Goal: Information Seeking & Learning: Learn about a topic

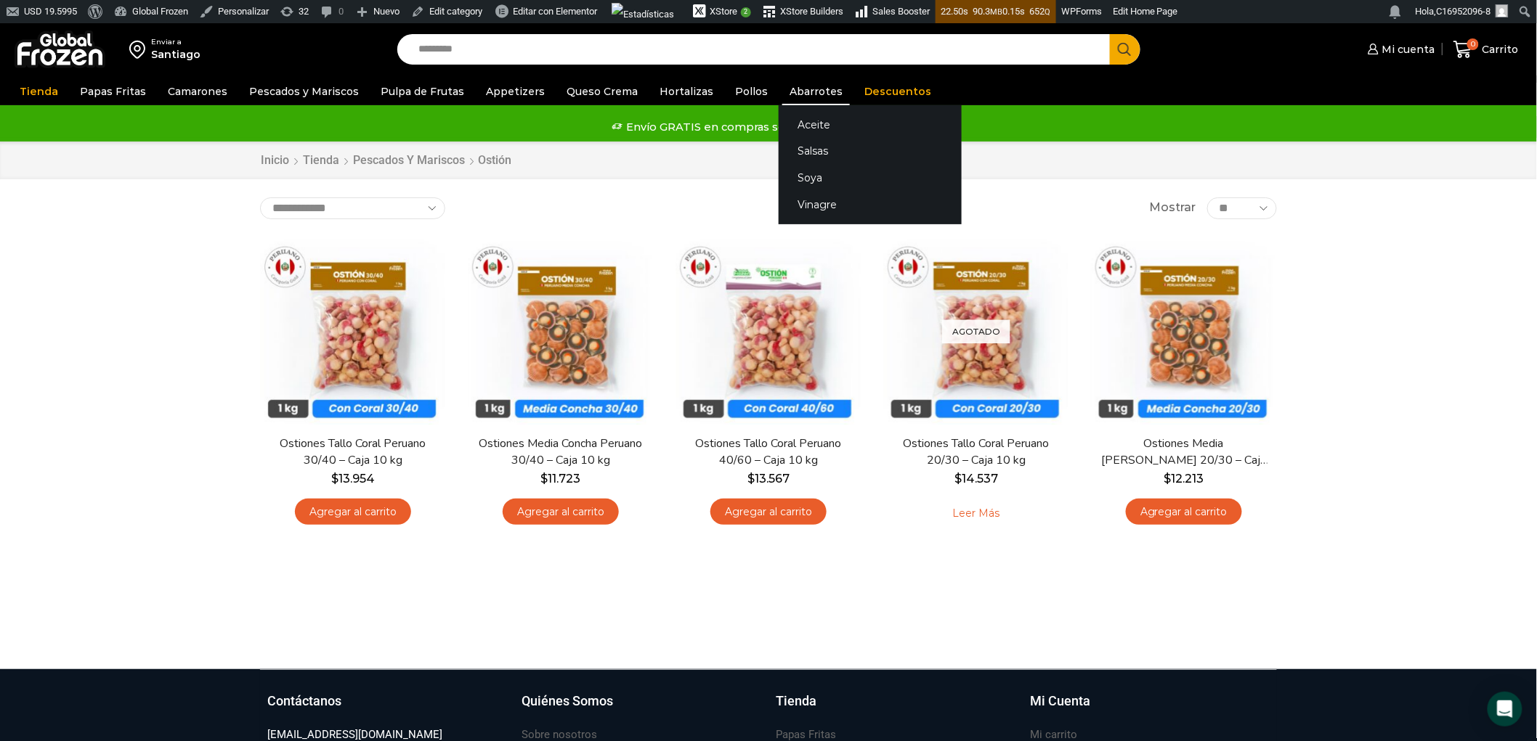
click at [784, 87] on link "Abarrotes" at bounding box center [816, 92] width 68 height 28
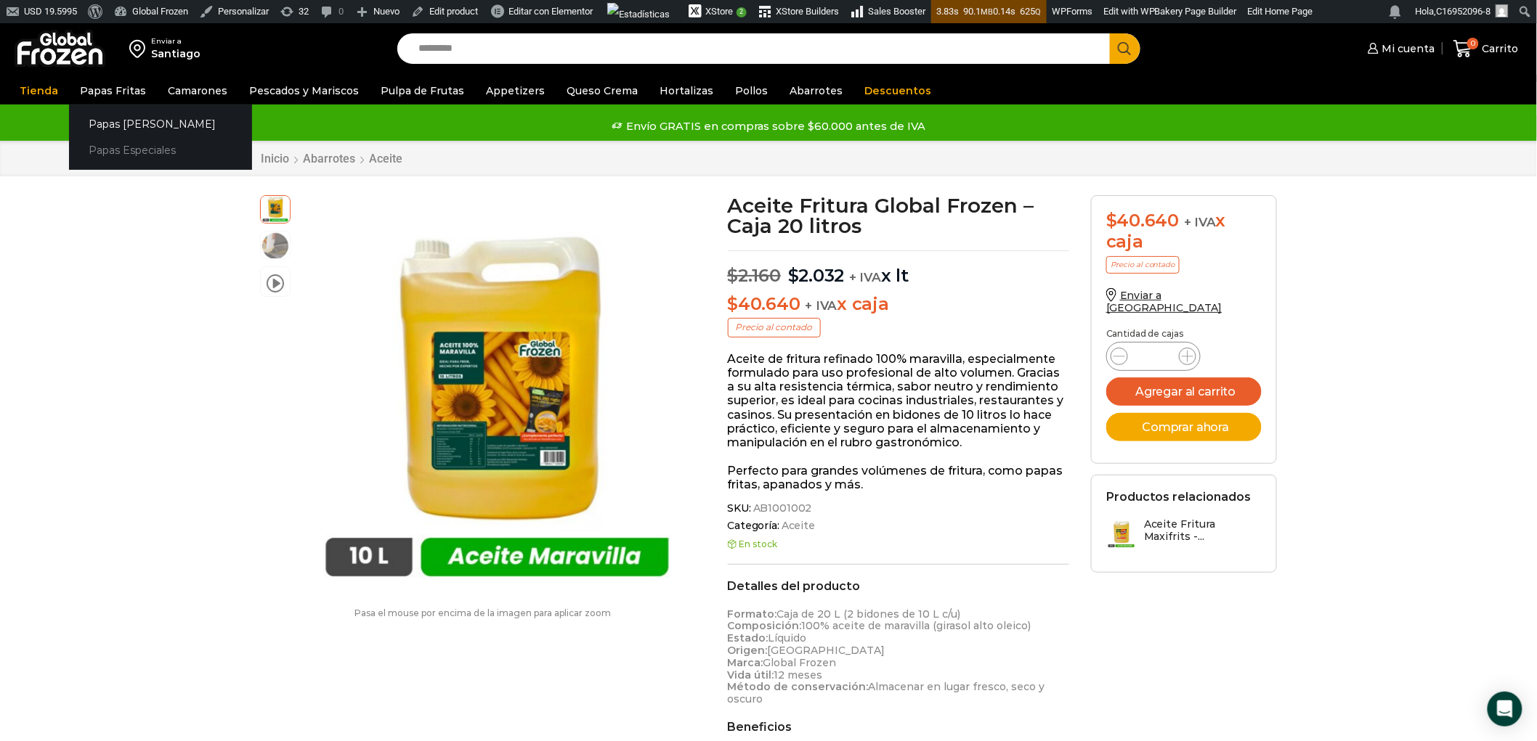
click at [111, 143] on link "Papas Especiales" at bounding box center [160, 150] width 183 height 27
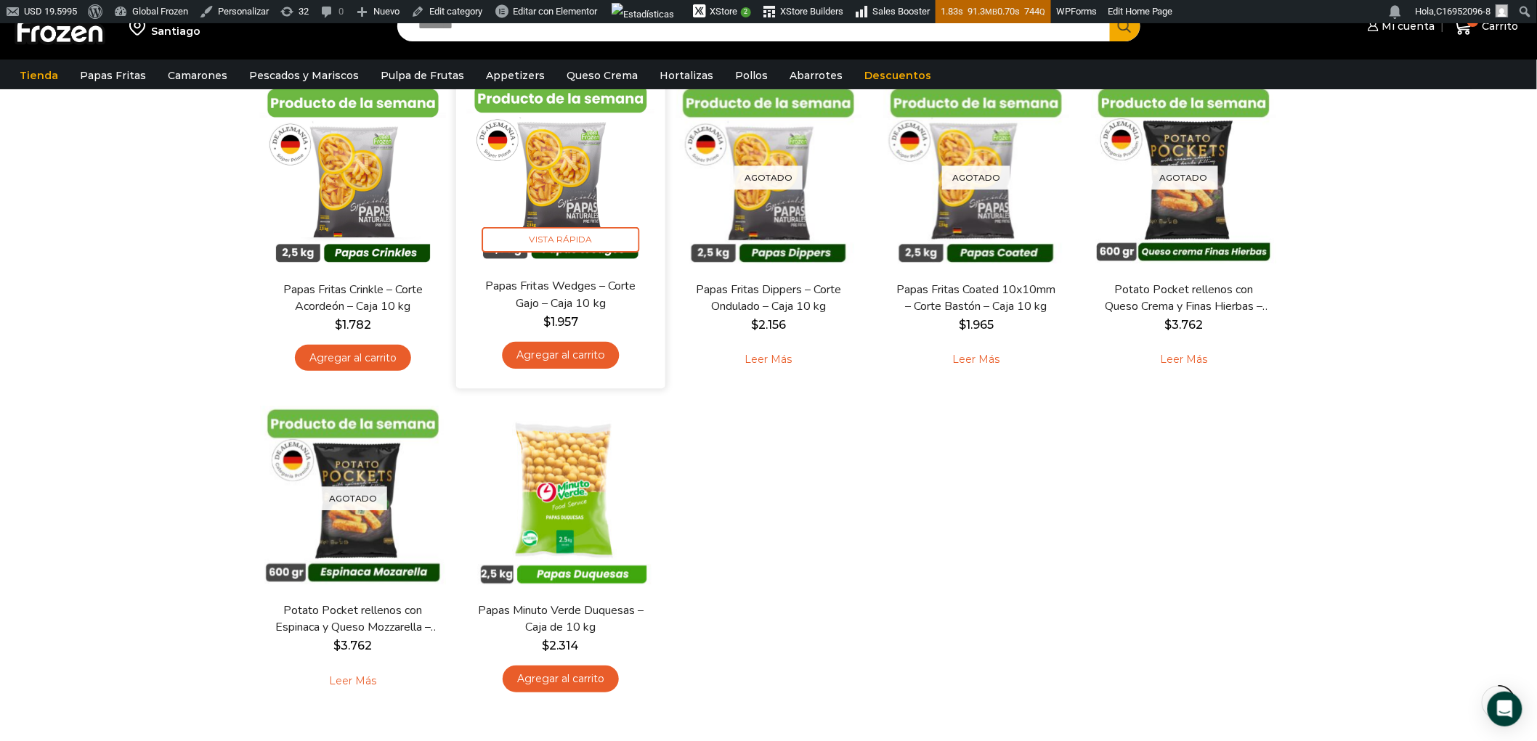
click at [578, 198] on img at bounding box center [560, 173] width 187 height 187
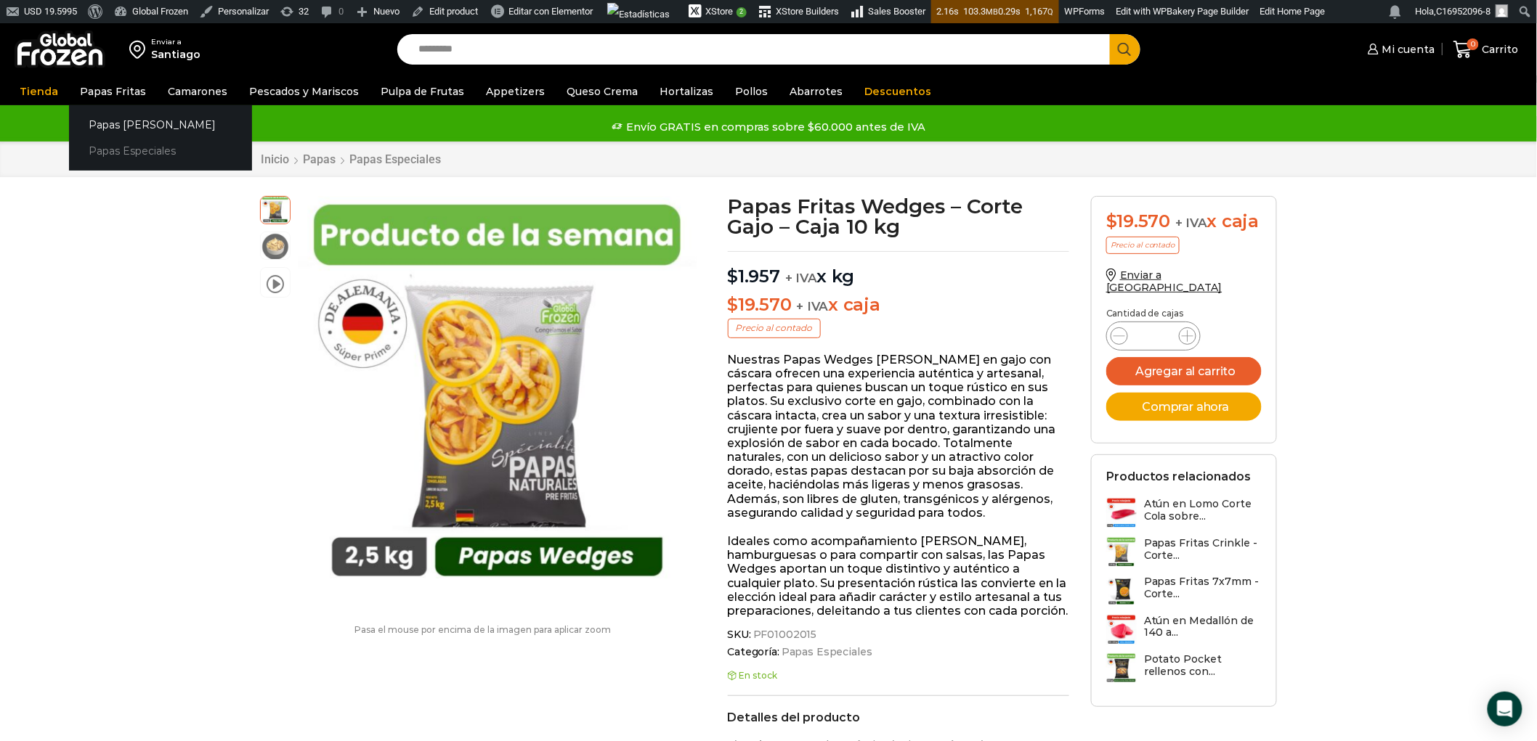
click at [129, 150] on link "Papas Especiales" at bounding box center [160, 151] width 183 height 27
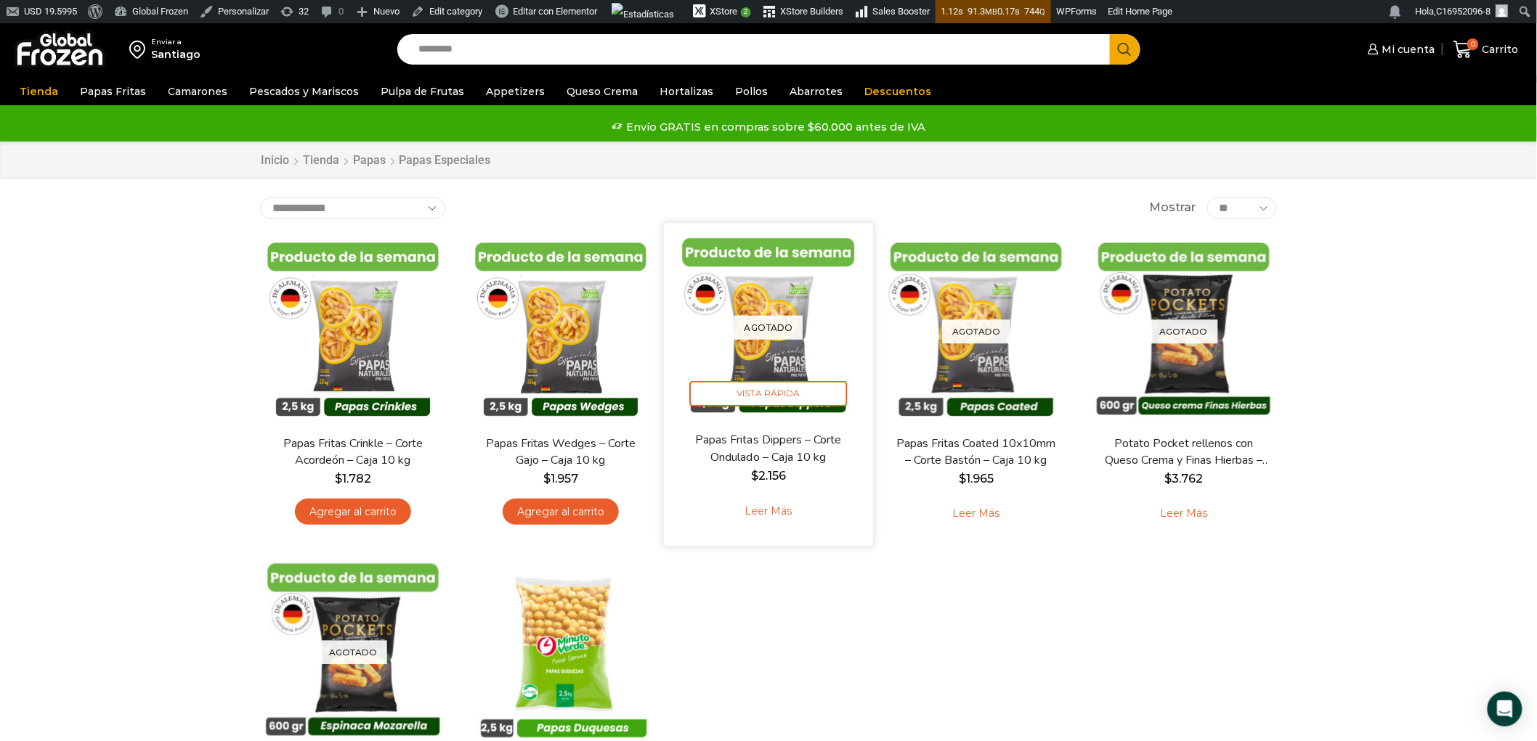
click at [785, 339] on img at bounding box center [768, 327] width 187 height 187
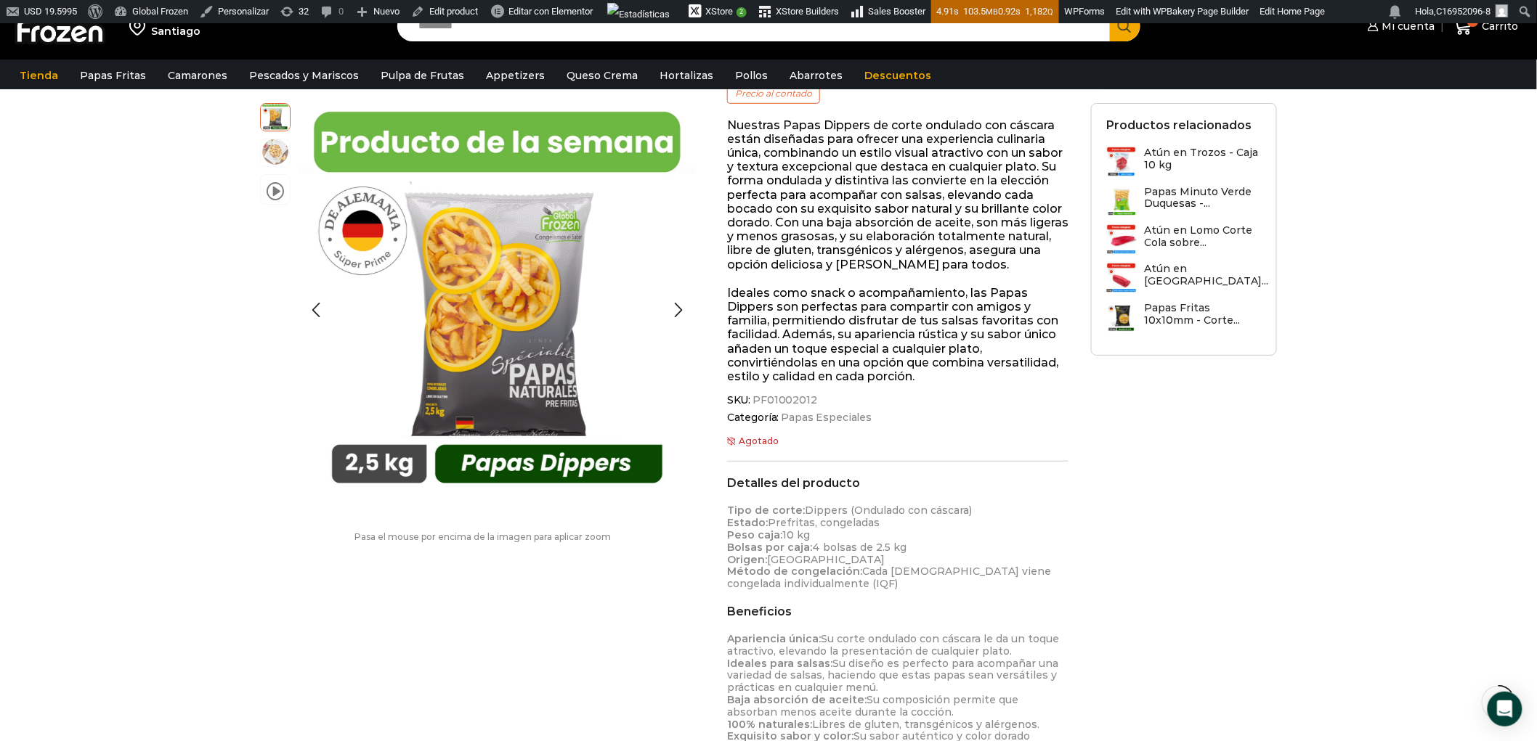
click at [276, 155] on img at bounding box center [275, 151] width 29 height 29
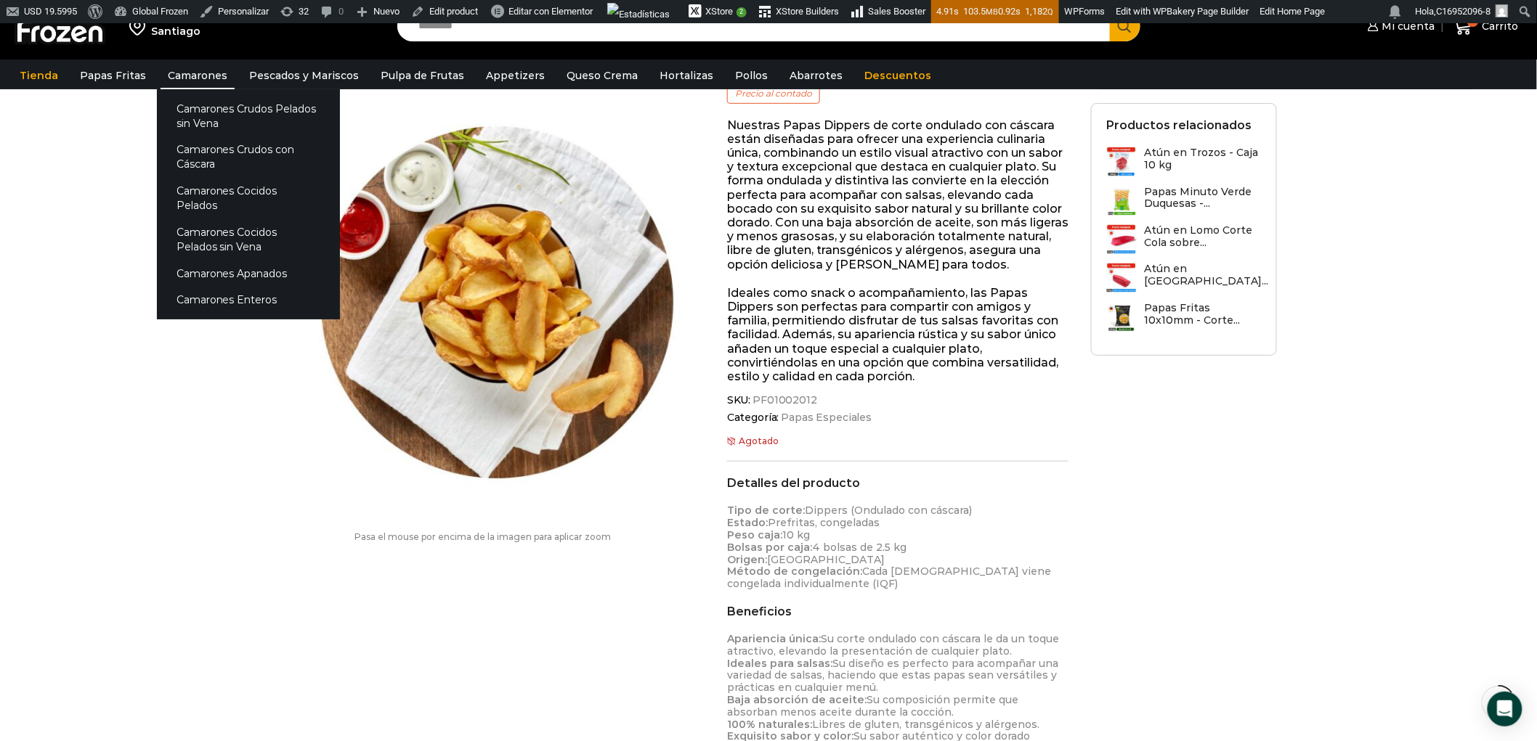
click at [201, 73] on link "Camarones" at bounding box center [197, 76] width 74 height 28
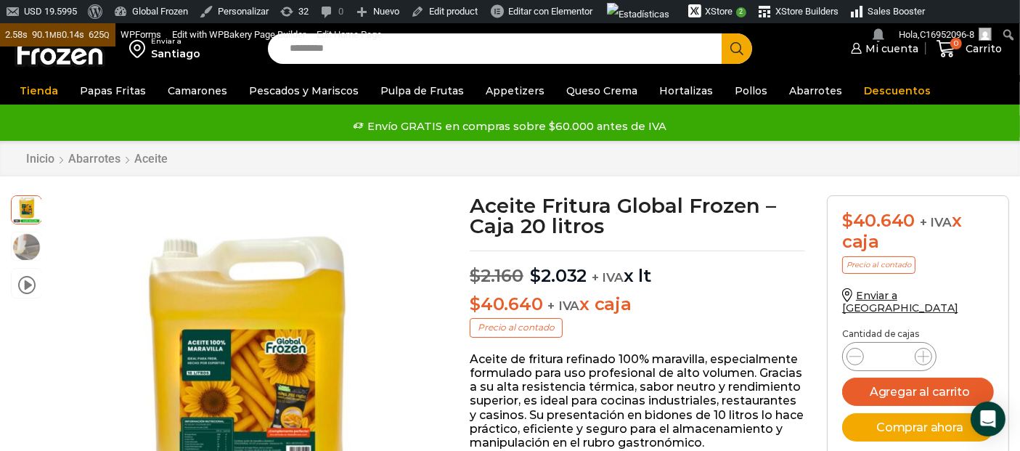
scroll to position [1, 0]
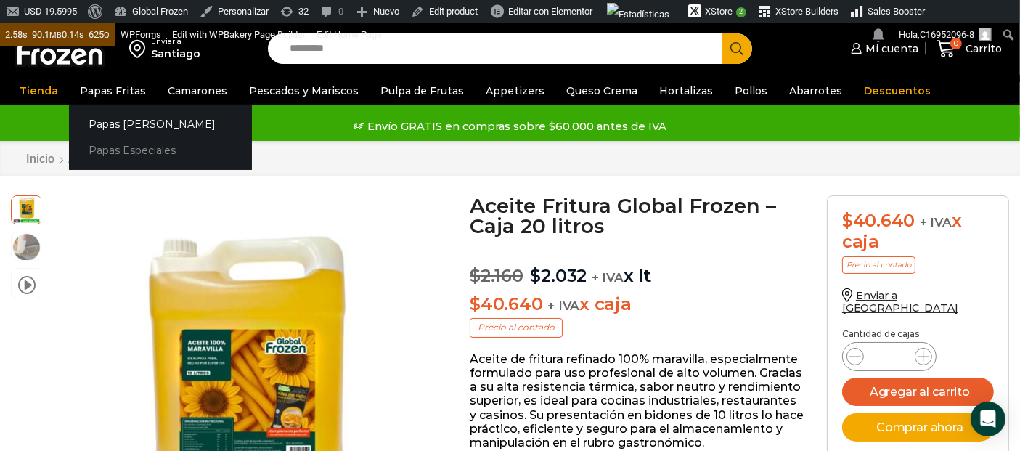
click at [146, 155] on link "Papas Especiales" at bounding box center [160, 150] width 183 height 27
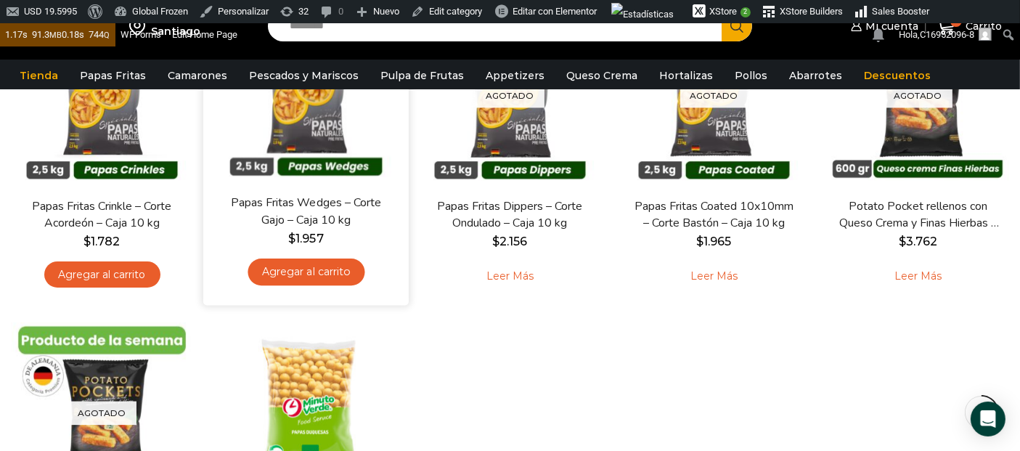
scroll to position [161, 0]
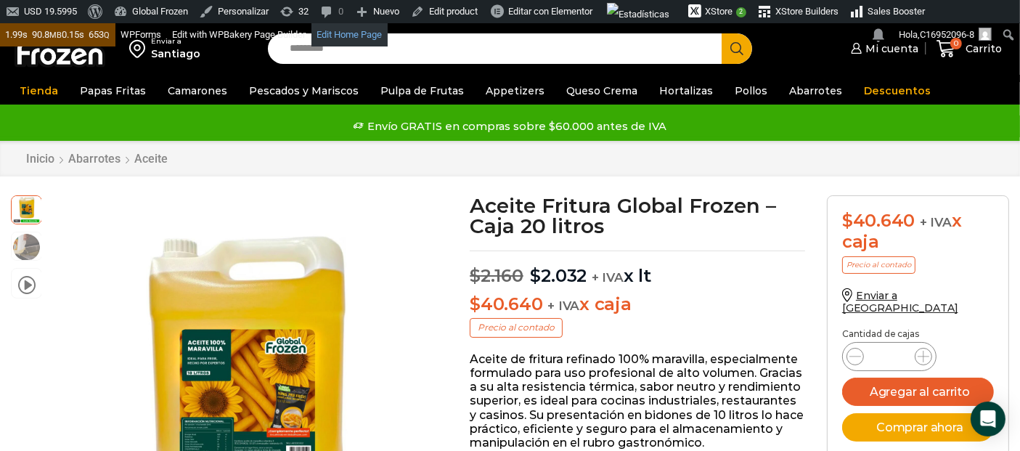
click at [350, 40] on link "Edit Home Page" at bounding box center [350, 34] width 76 height 23
click at [417, 46] on input "Search input" at bounding box center [499, 48] width 433 height 31
type input "****"
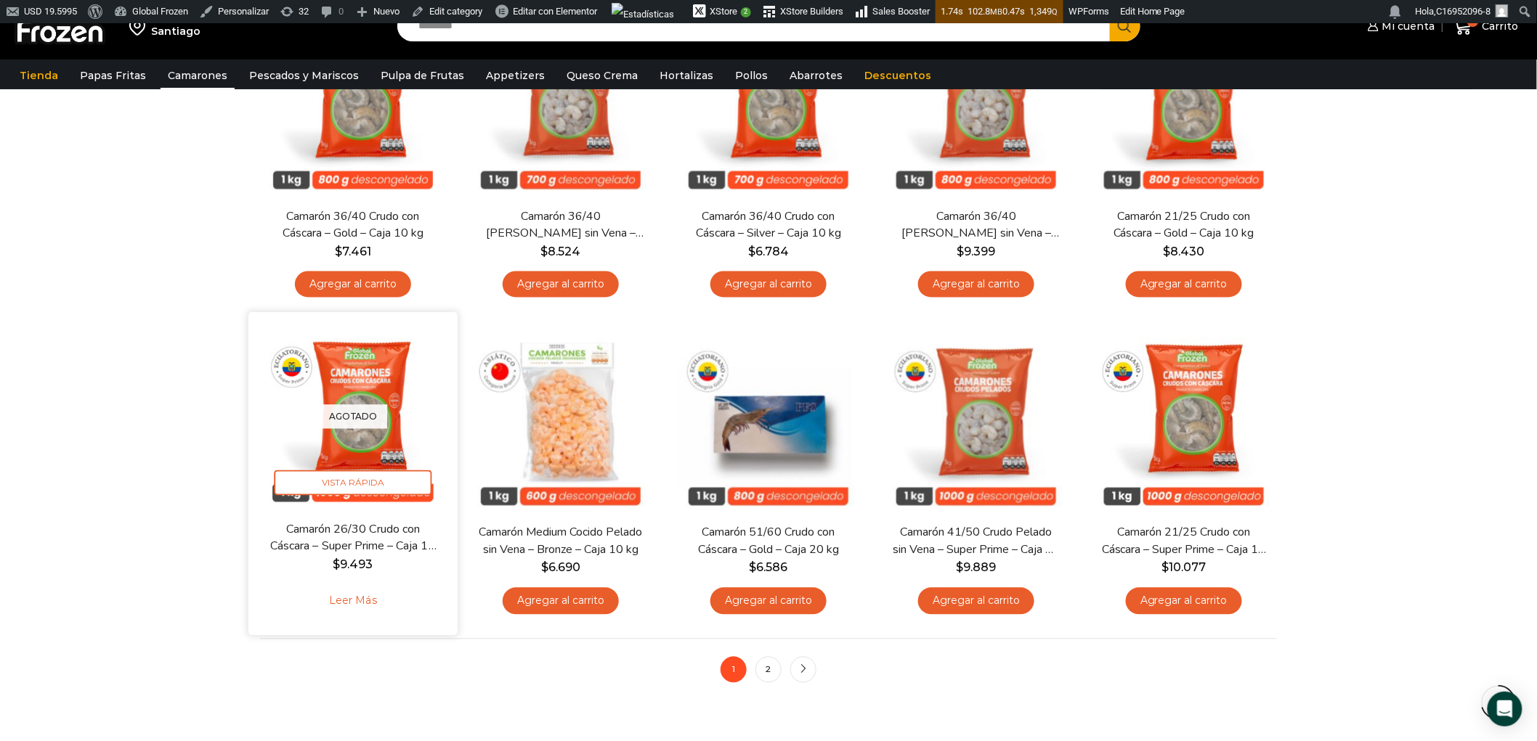
scroll to position [887, 0]
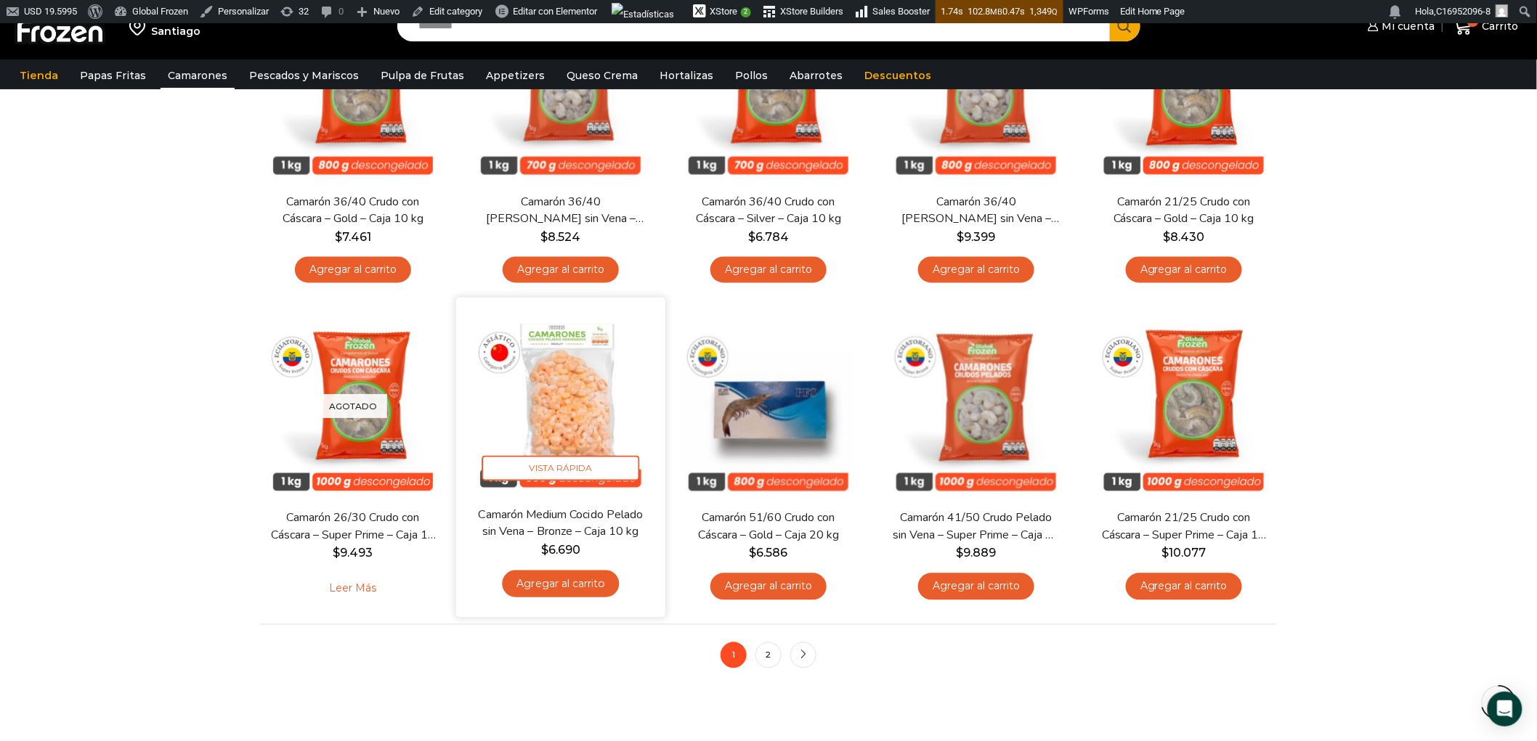
click at [571, 414] on img at bounding box center [560, 402] width 187 height 187
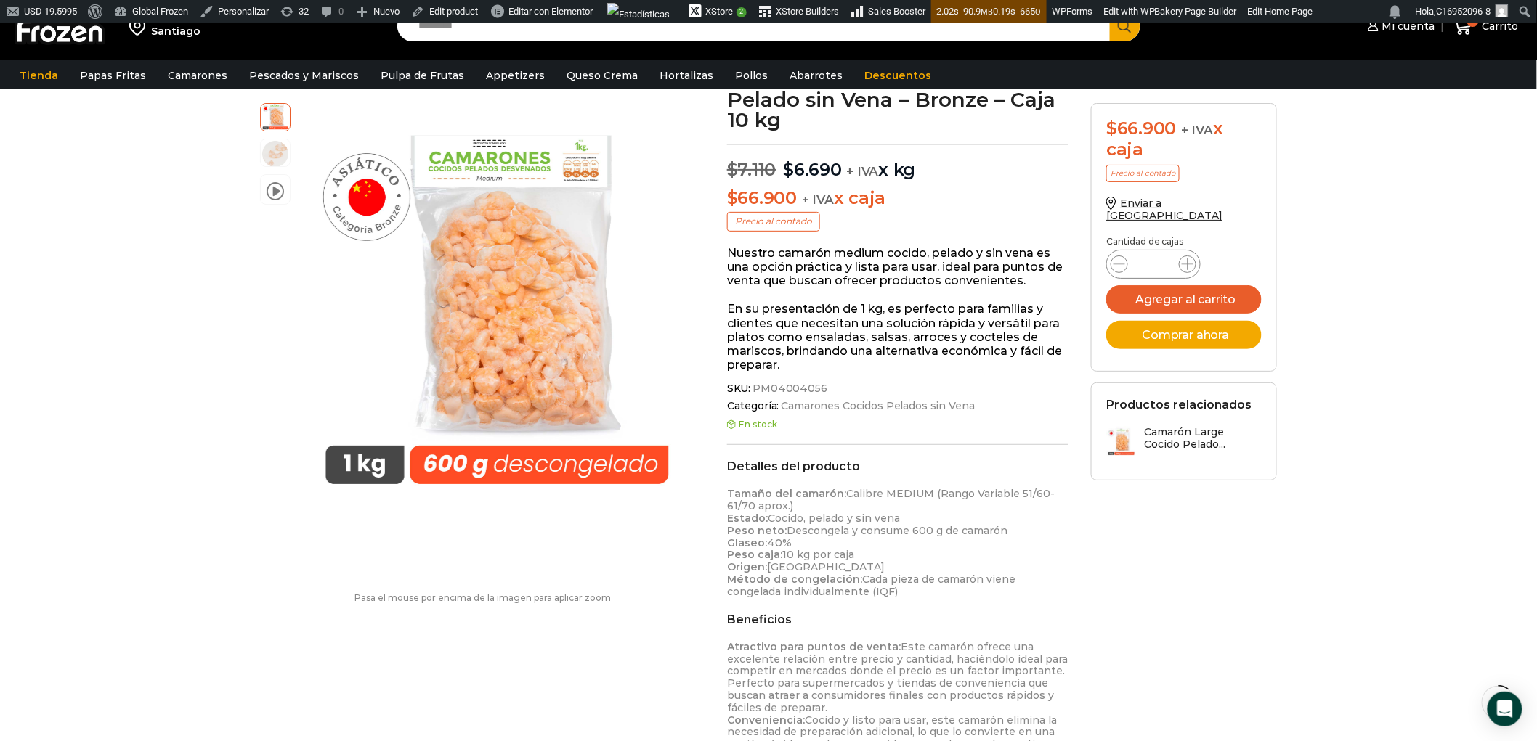
scroll to position [162, 0]
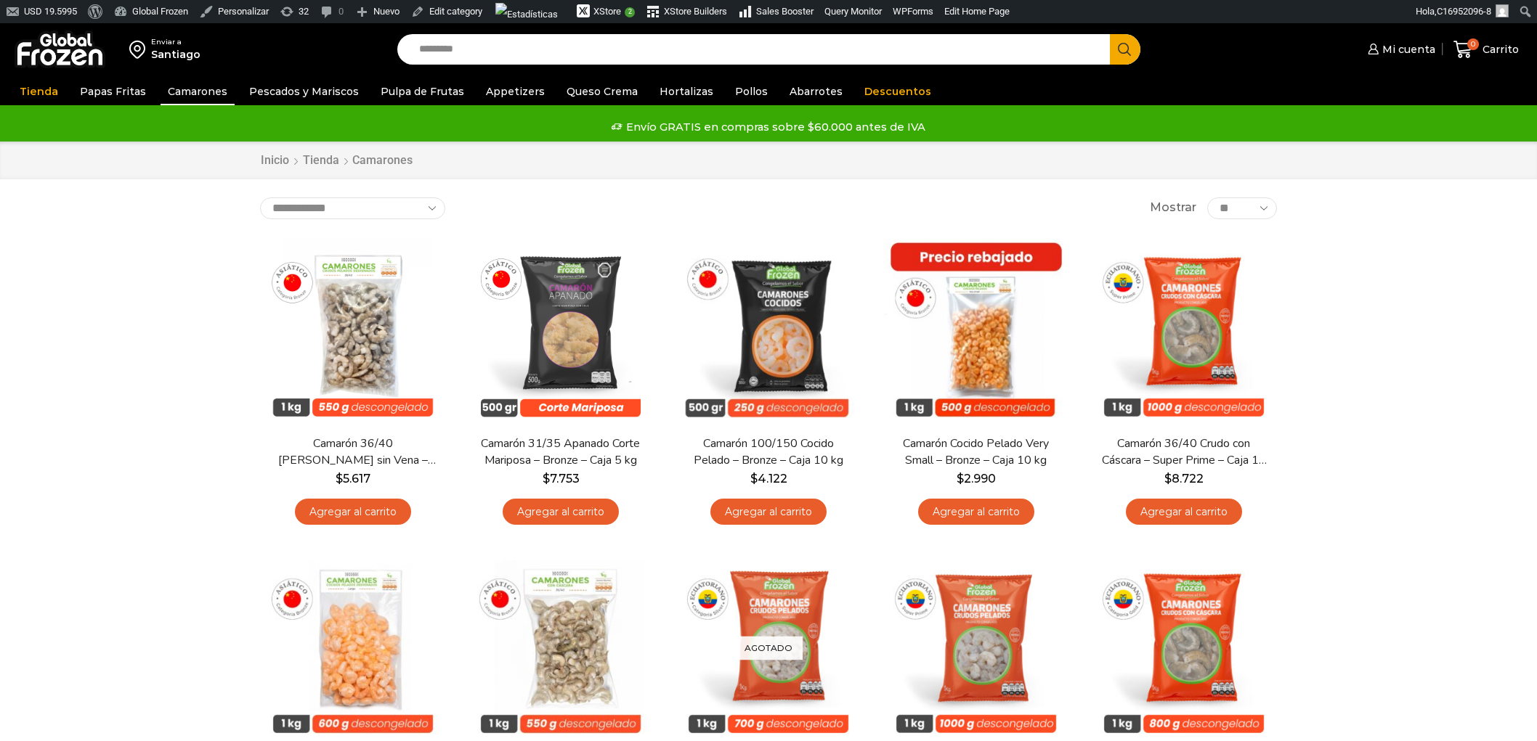
scroll to position [597, 0]
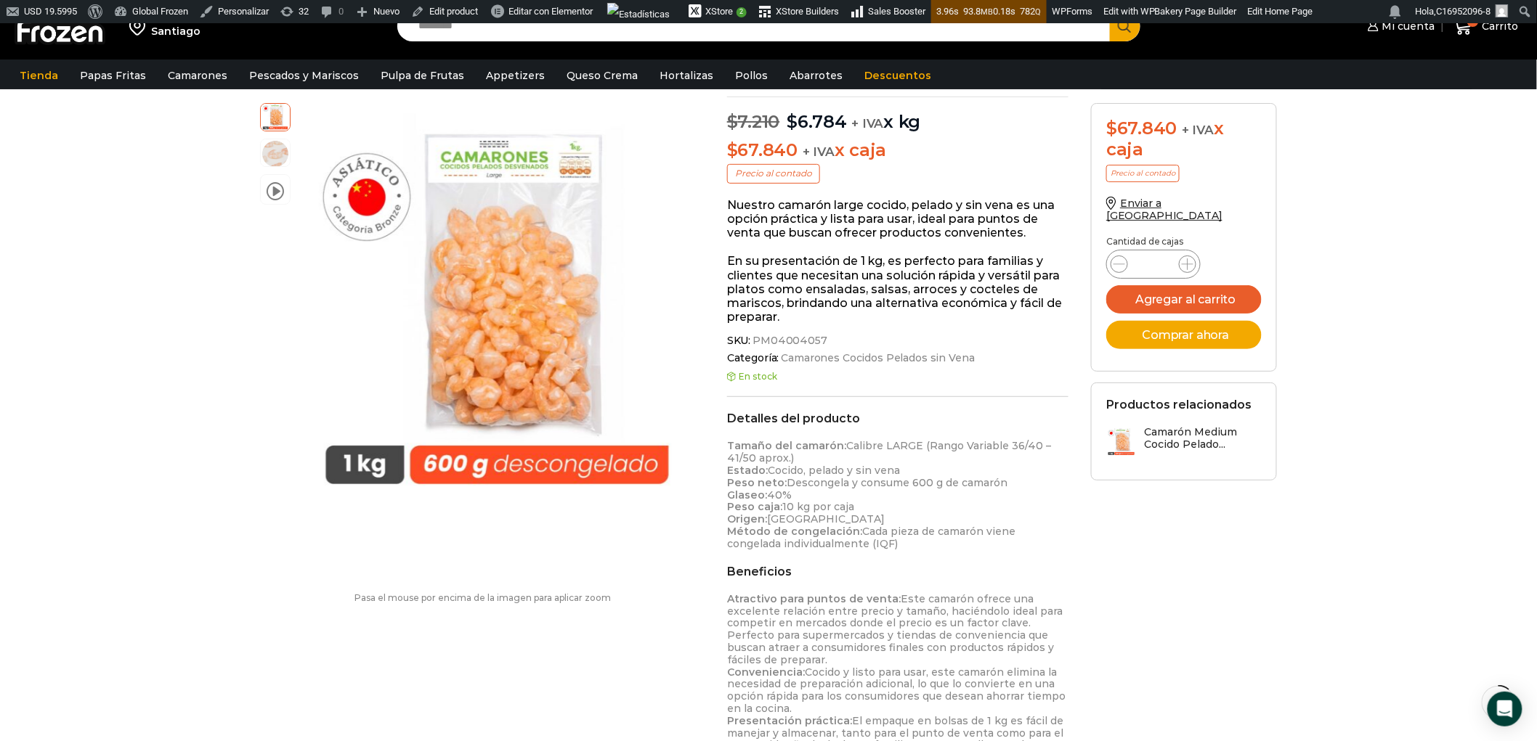
drag, startPoint x: 1434, startPoint y: 481, endPoint x: 1399, endPoint y: 468, distance: 37.9
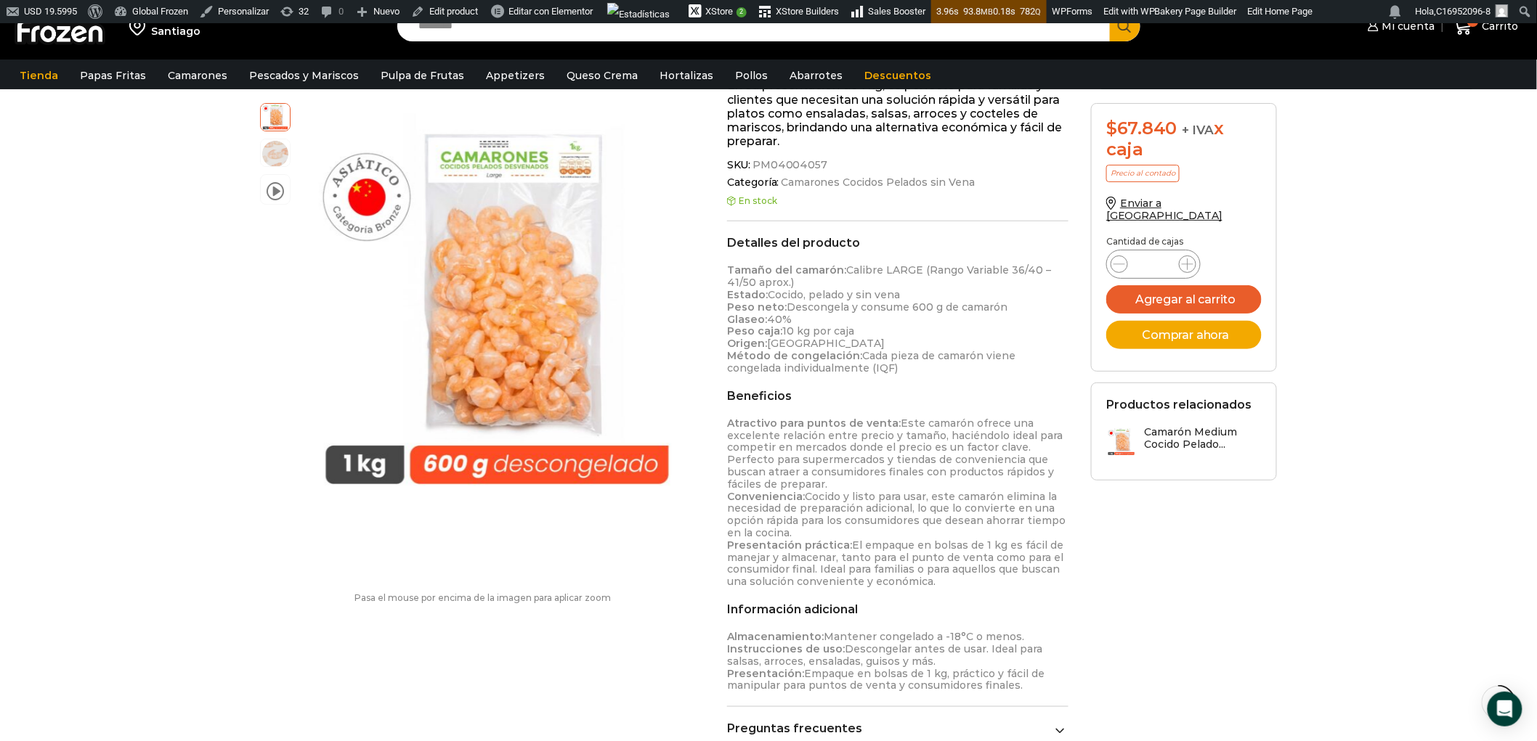
scroll to position [323, 0]
